Goal: Information Seeking & Learning: Learn about a topic

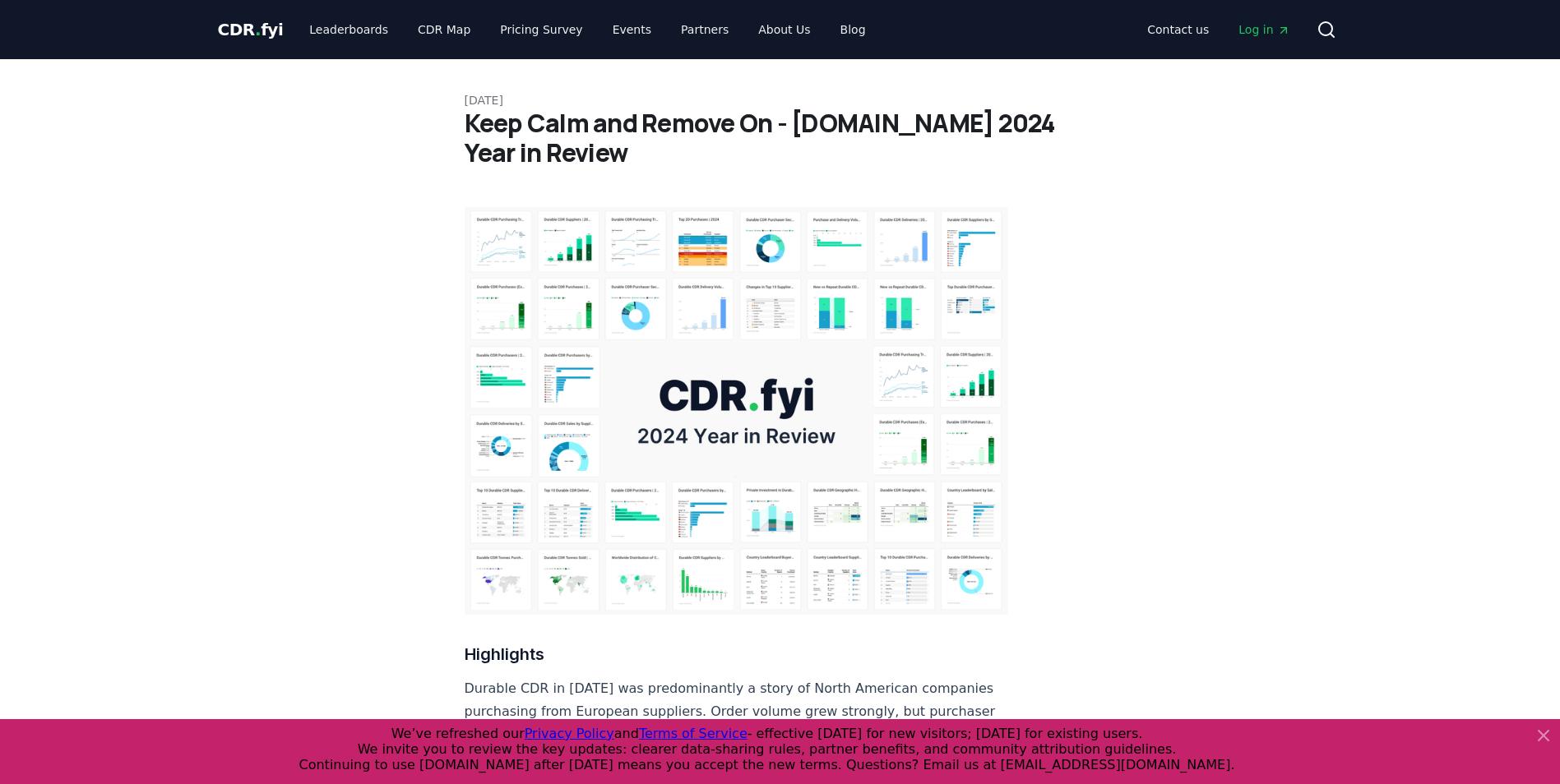
click at [734, 266] on img at bounding box center [737, 411] width 544 height 408
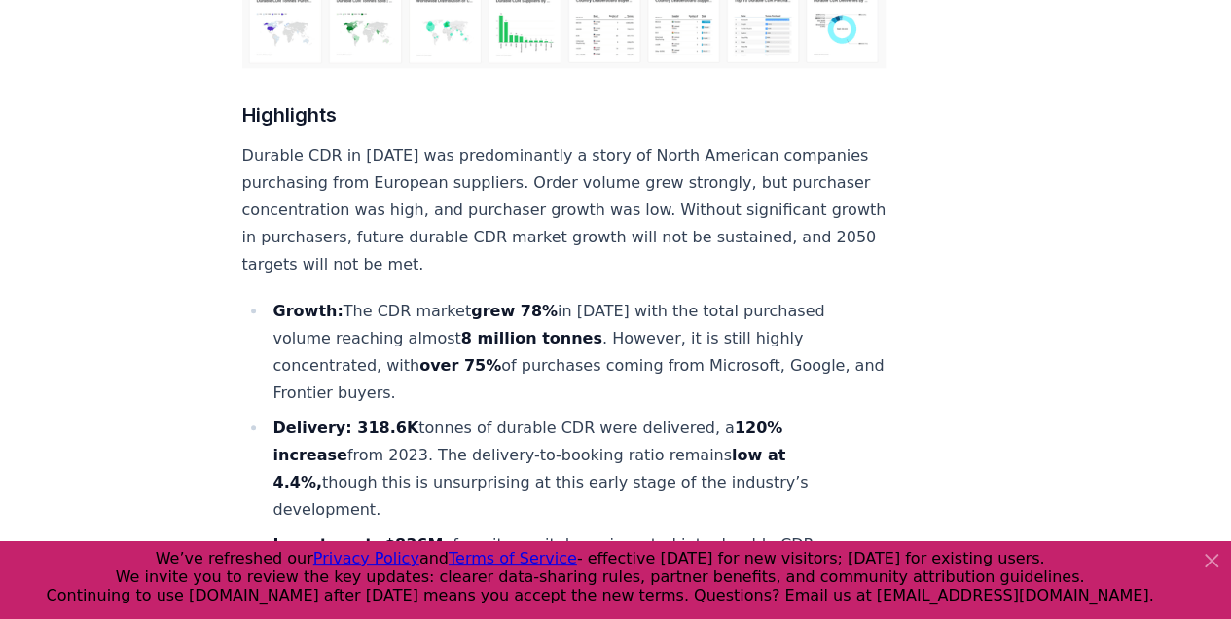
scroll to position [584, 0]
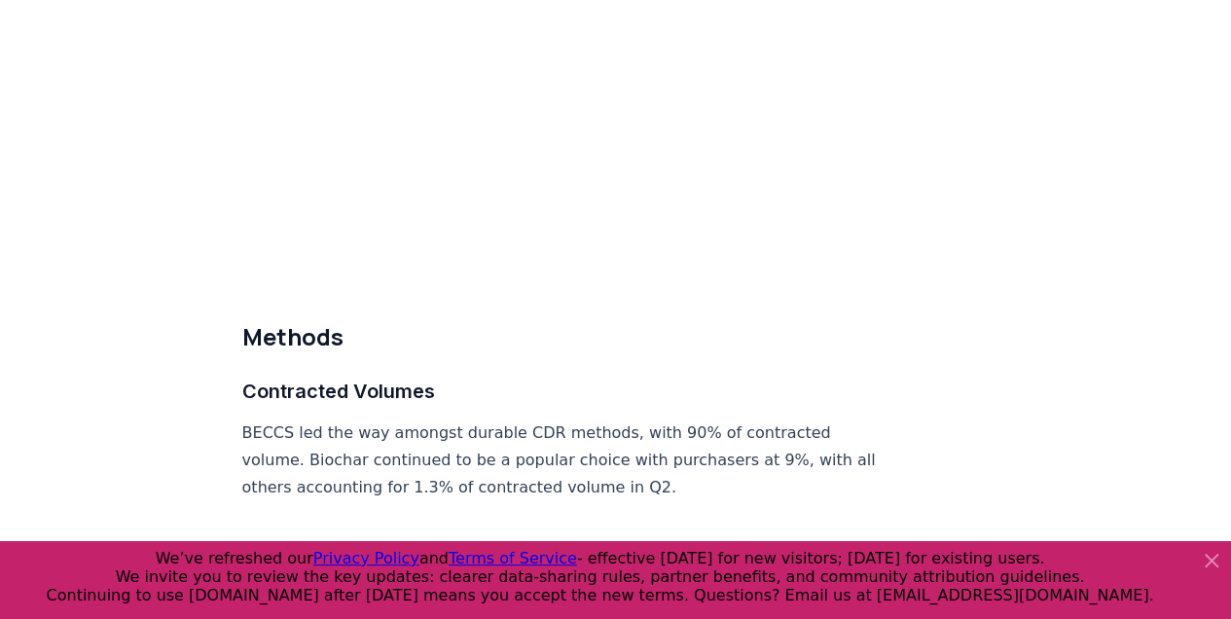
scroll to position [9212, 0]
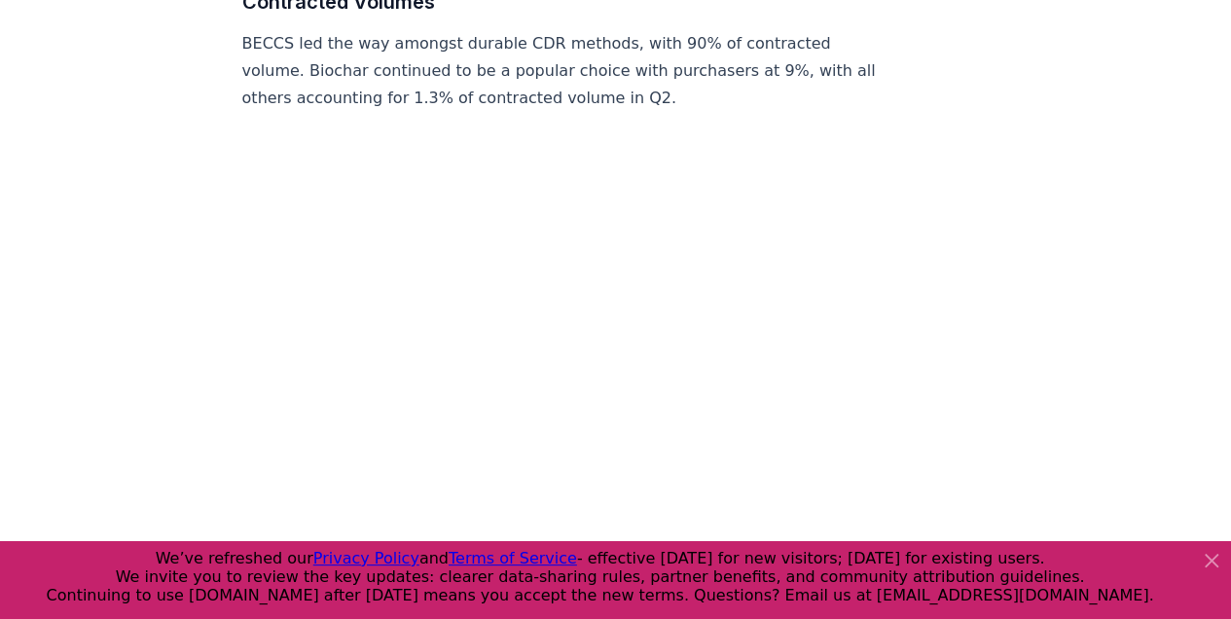
click at [1211, 552] on icon at bounding box center [1211, 560] width 23 height 23
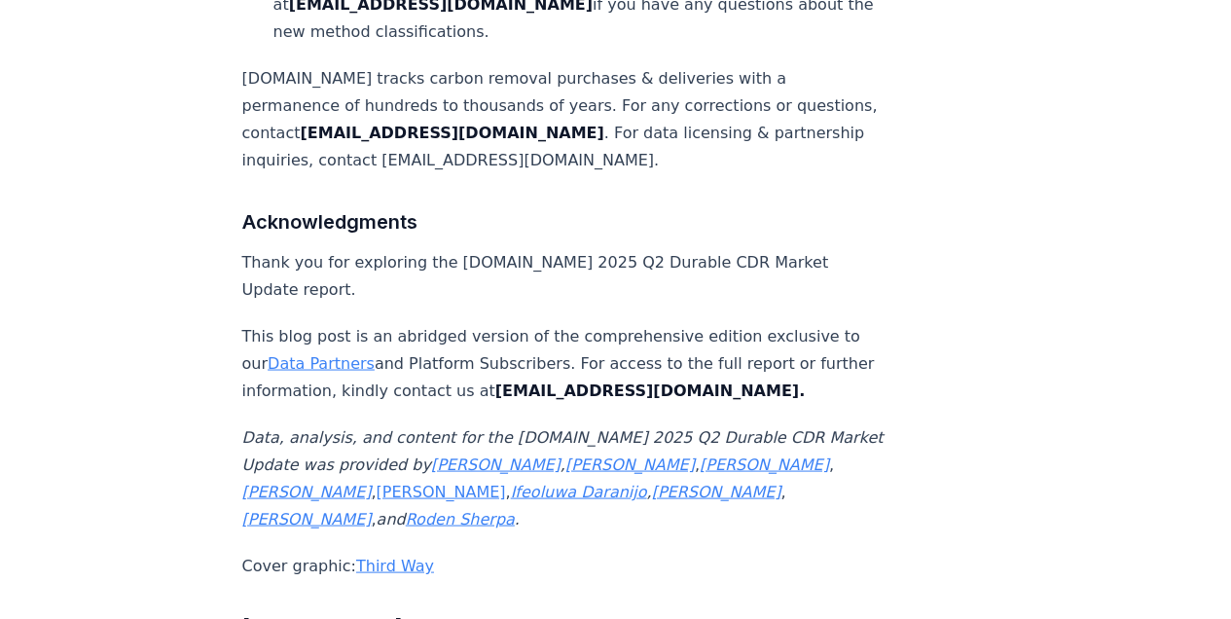
scroll to position [12629, 0]
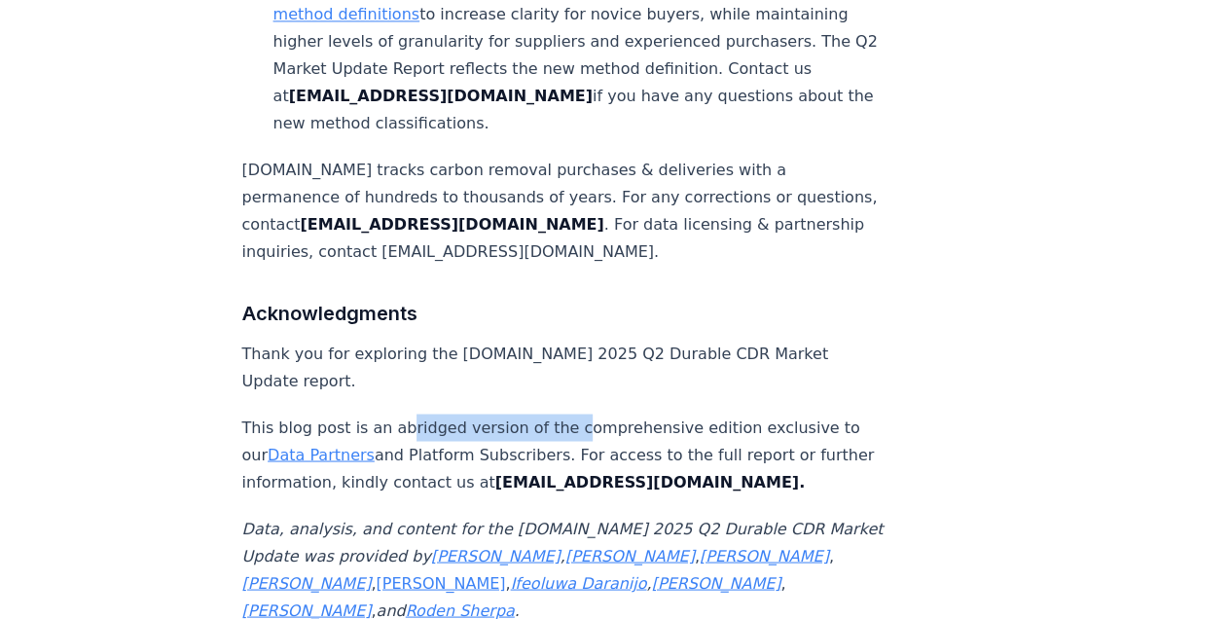
drag, startPoint x: 402, startPoint y: 363, endPoint x: 579, endPoint y: 364, distance: 177.1
click at [579, 414] on p "This blog post is an abridged version of the comprehensive edition exclusive to…" at bounding box center [564, 455] width 644 height 82
drag, startPoint x: 579, startPoint y: 364, endPoint x: 509, endPoint y: 375, distance: 70.9
click at [506, 414] on p "This blog post is an abridged version of the comprehensive edition exclusive to…" at bounding box center [564, 455] width 644 height 82
click at [527, 414] on p "This blog post is an abridged version of the comprehensive edition exclusive to…" at bounding box center [564, 455] width 644 height 82
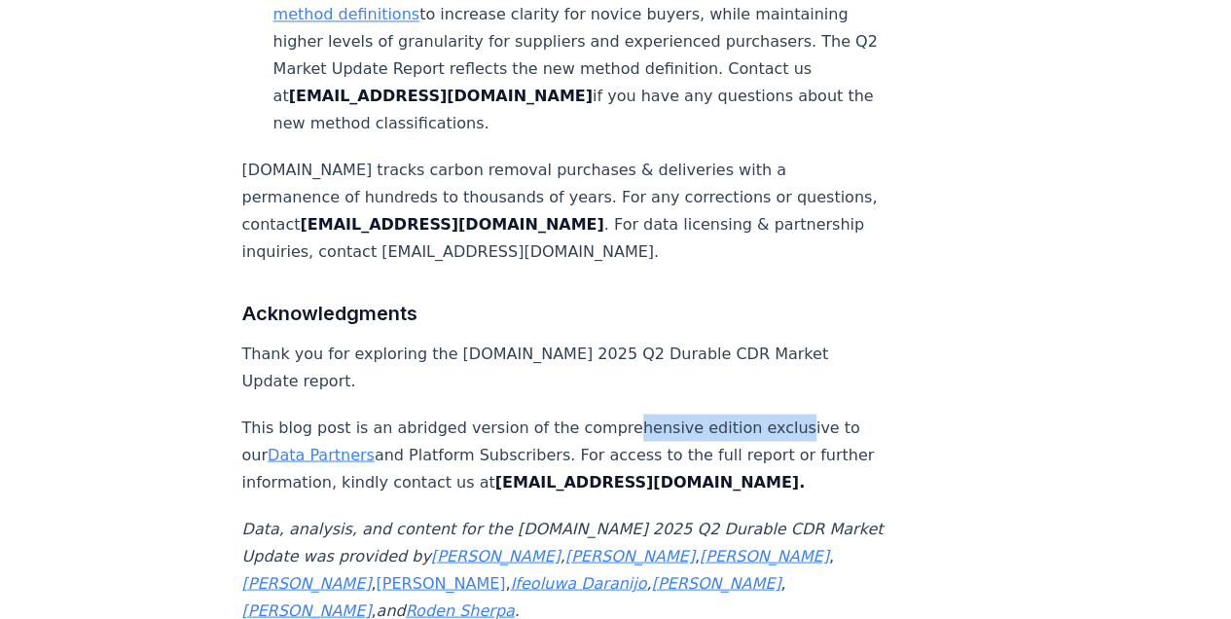
drag, startPoint x: 608, startPoint y: 363, endPoint x: 763, endPoint y: 368, distance: 154.8
click at [763, 414] on p "This blog post is an abridged version of the comprehensive edition exclusive to…" at bounding box center [564, 455] width 644 height 82
click at [527, 414] on p "This blog post is an abridged version of the comprehensive edition exclusive to…" at bounding box center [564, 455] width 644 height 82
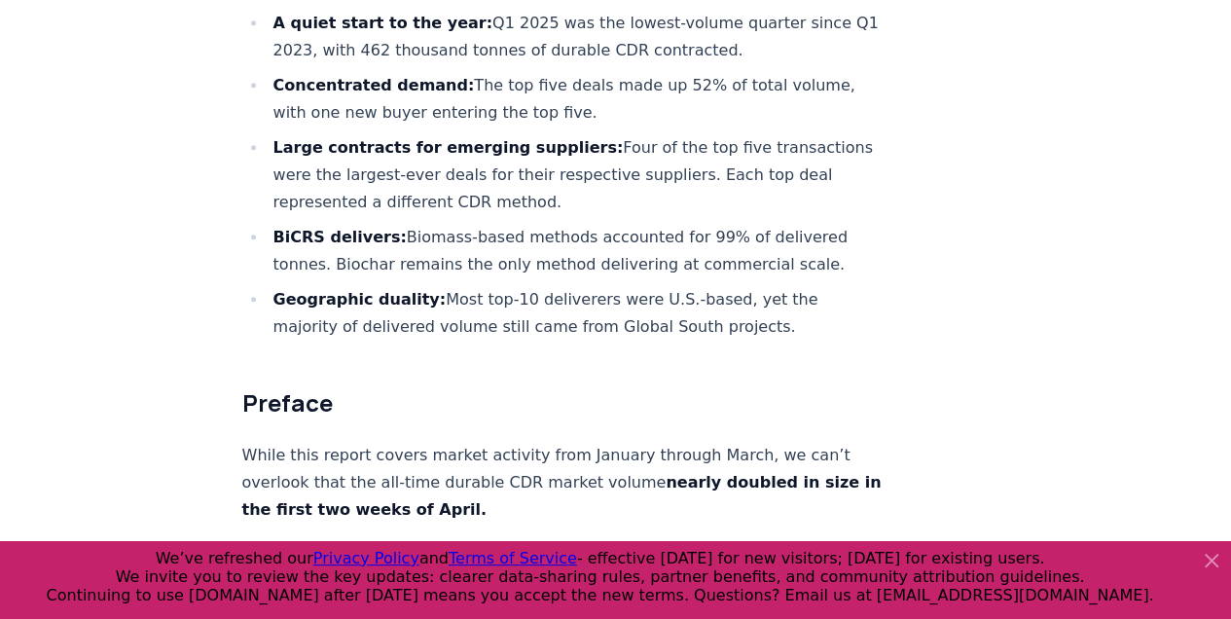
scroll to position [843, 0]
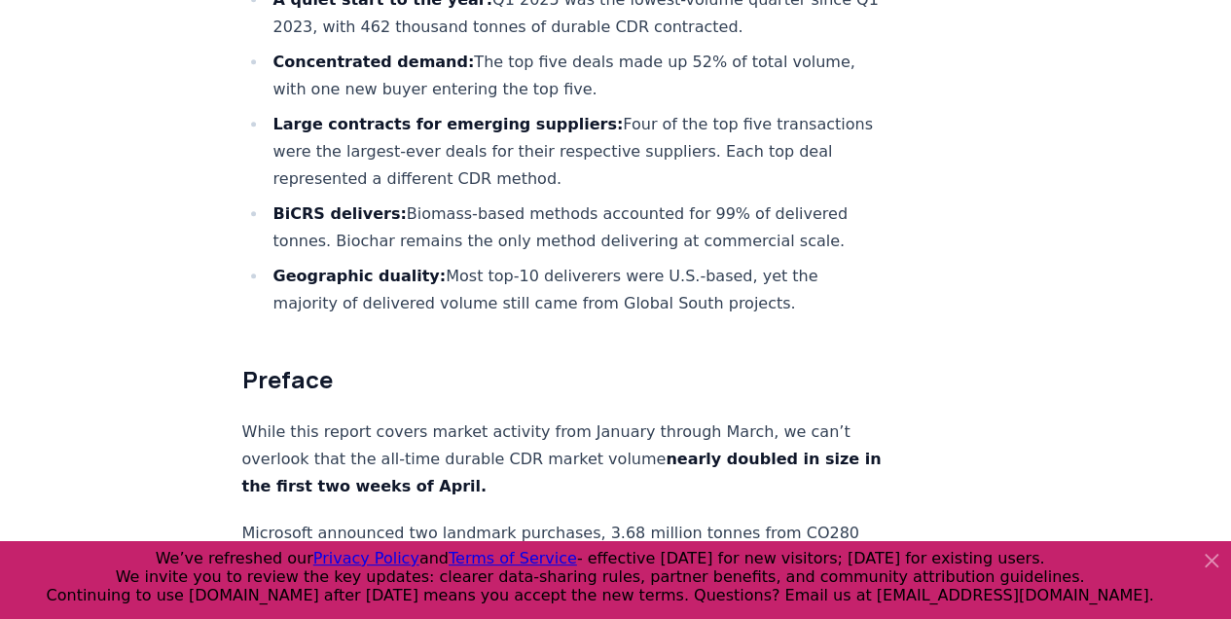
click at [537, 200] on li "BiCRS delivers: Biomass-based methods accounted for 99% of delivered tonnes. Bi…" at bounding box center [577, 227] width 619 height 55
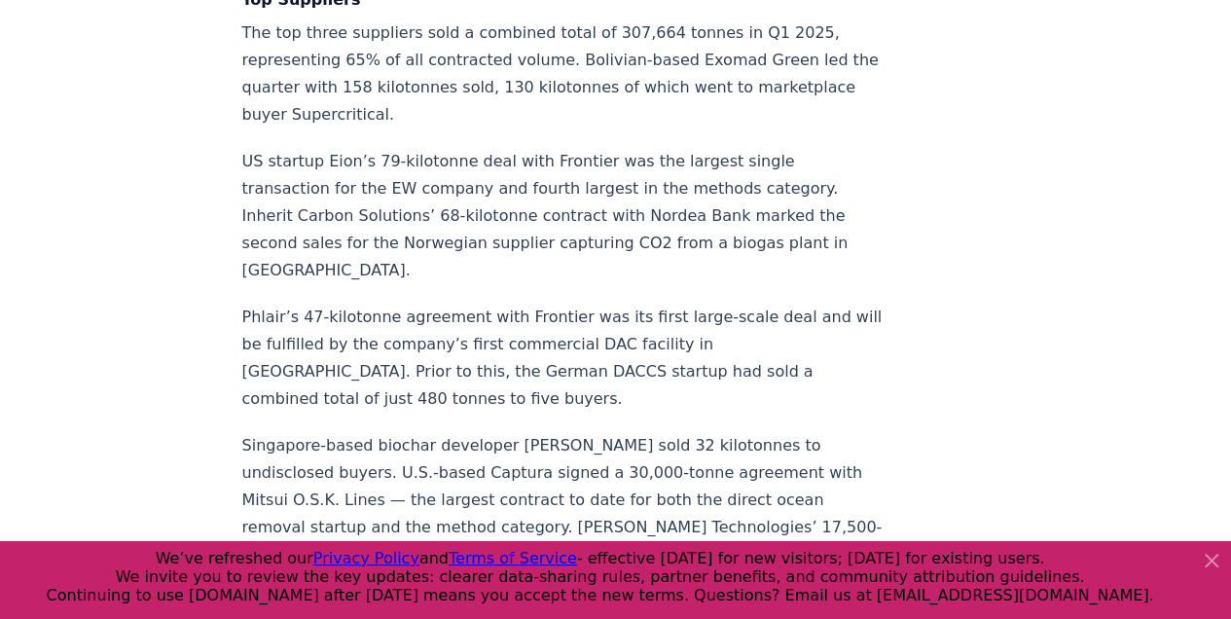
scroll to position [9057, 0]
